Goal: Information Seeking & Learning: Learn about a topic

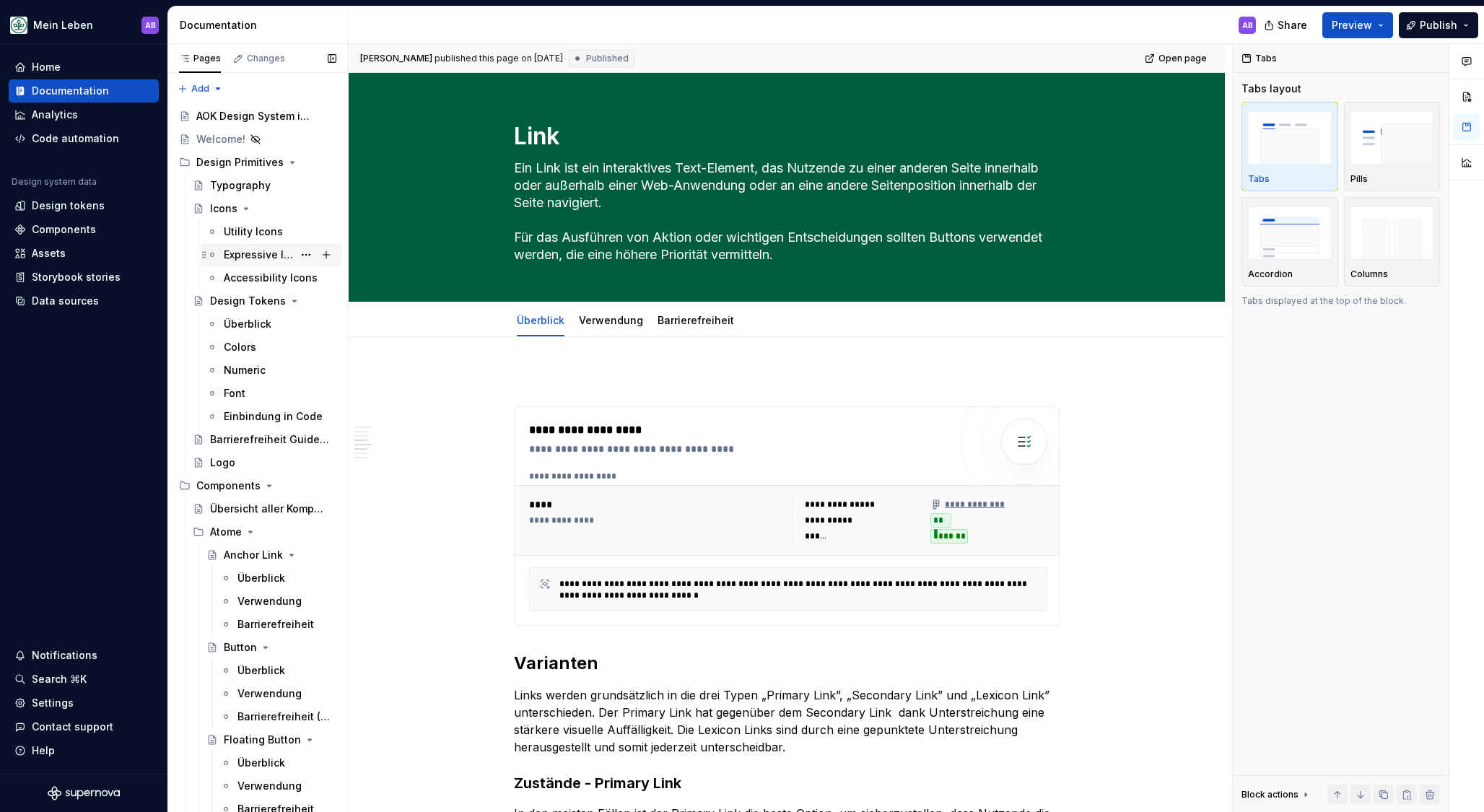
scroll to position [1834, 0]
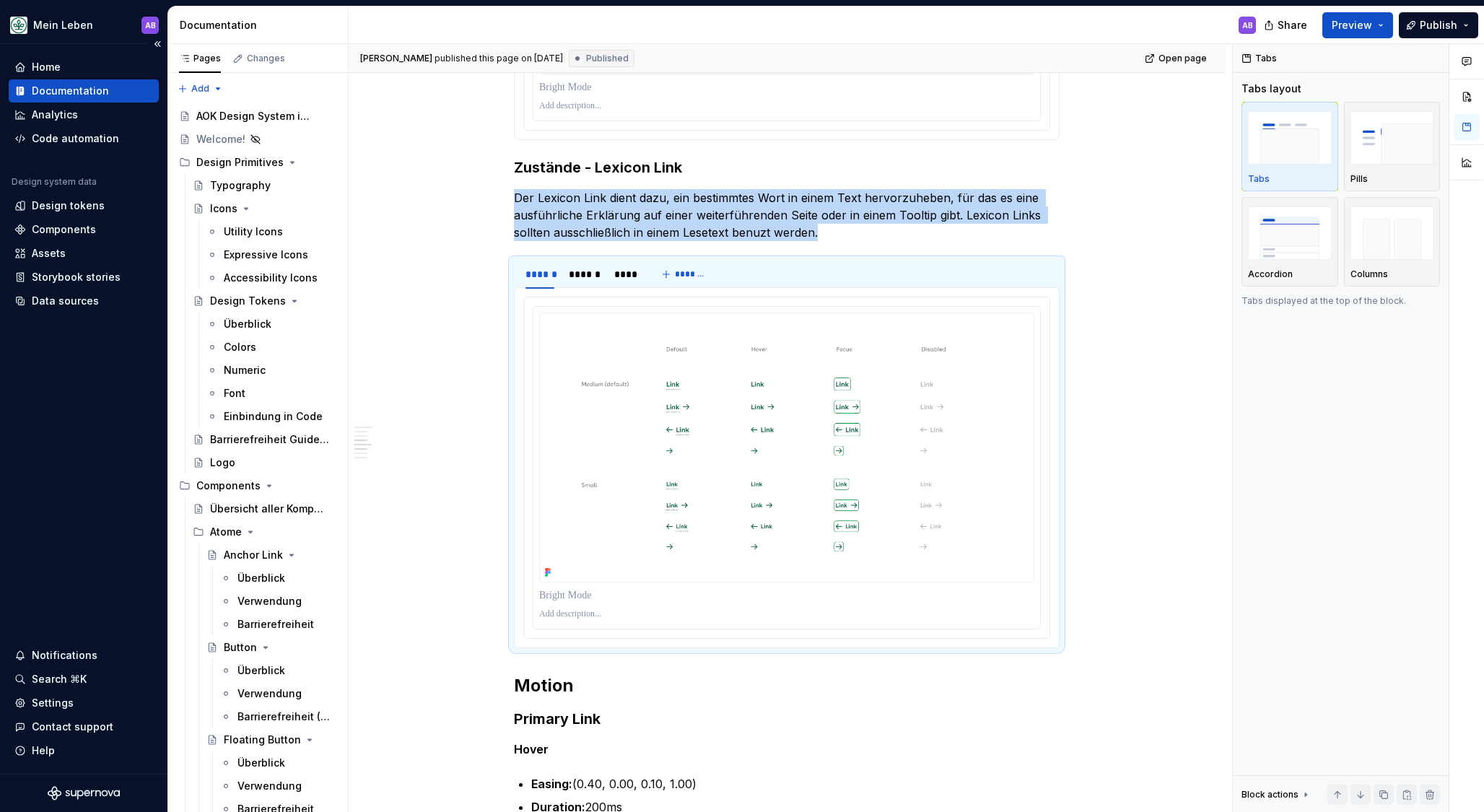
click at [47, 95] on div "Documentation" at bounding box center [70, 91] width 77 height 15
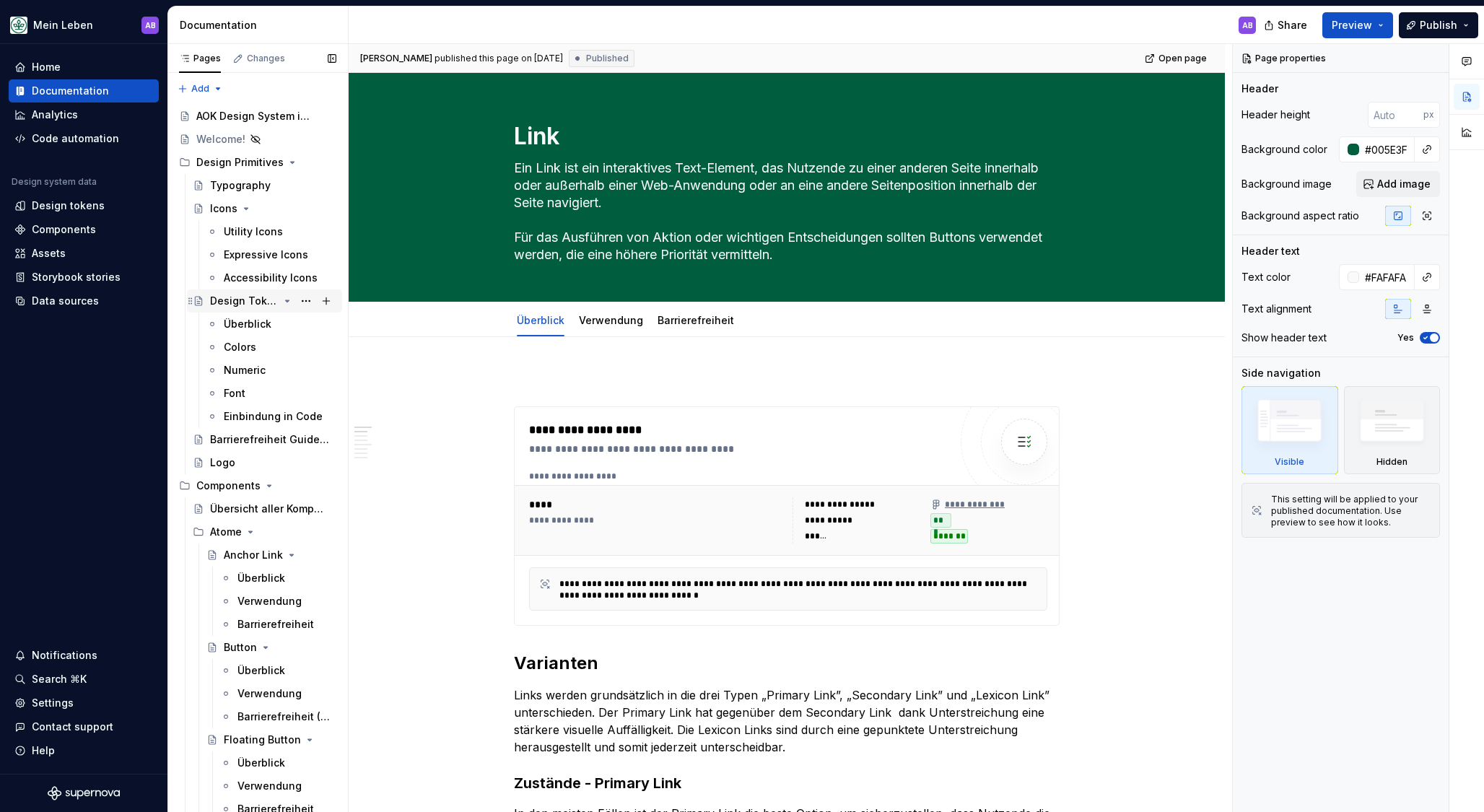
click at [235, 298] on div "Design Tokens" at bounding box center [244, 301] width 68 height 15
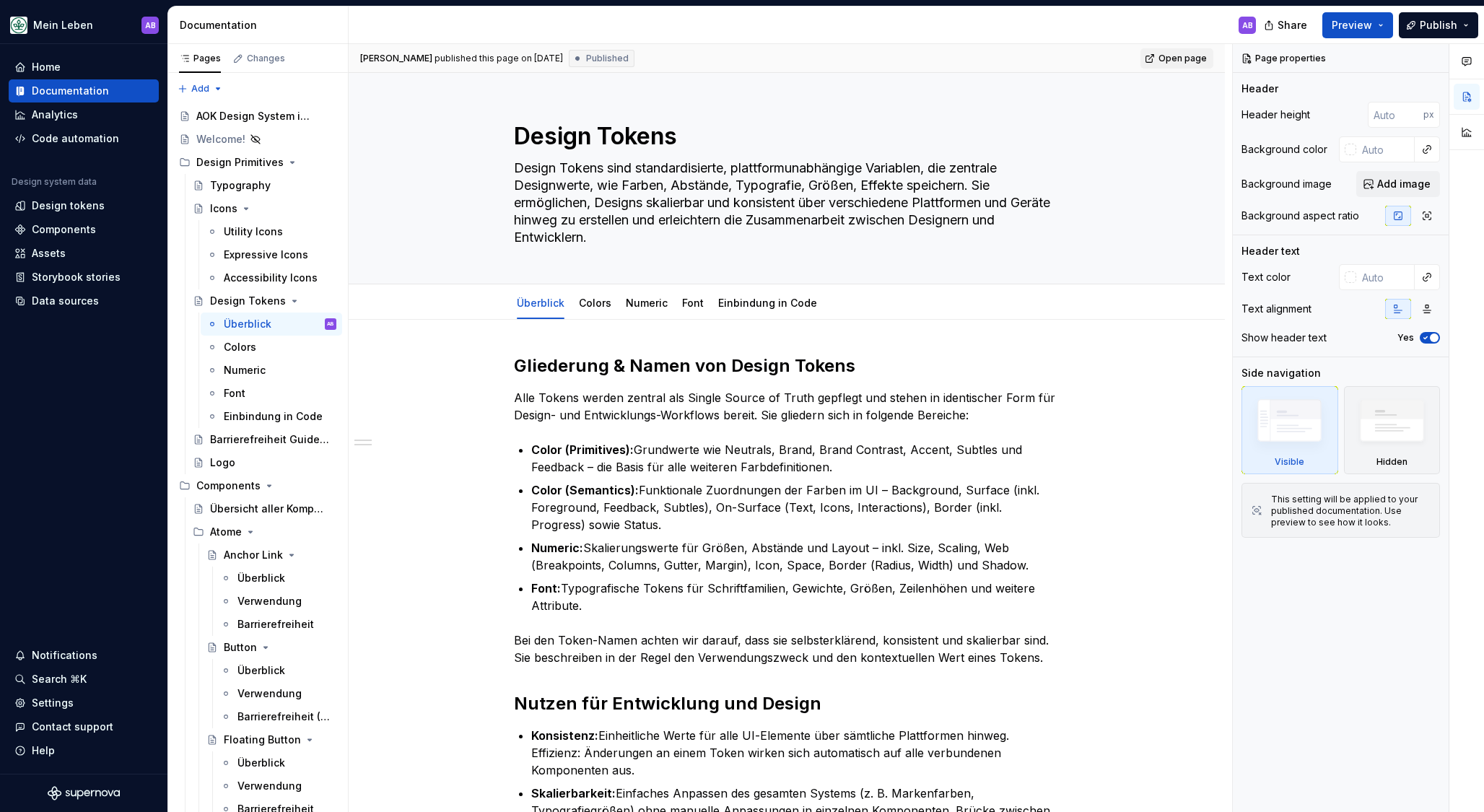
click at [1177, 61] on span "Open page" at bounding box center [1183, 59] width 49 height 12
type textarea "*"
